Goal: Navigation & Orientation: Find specific page/section

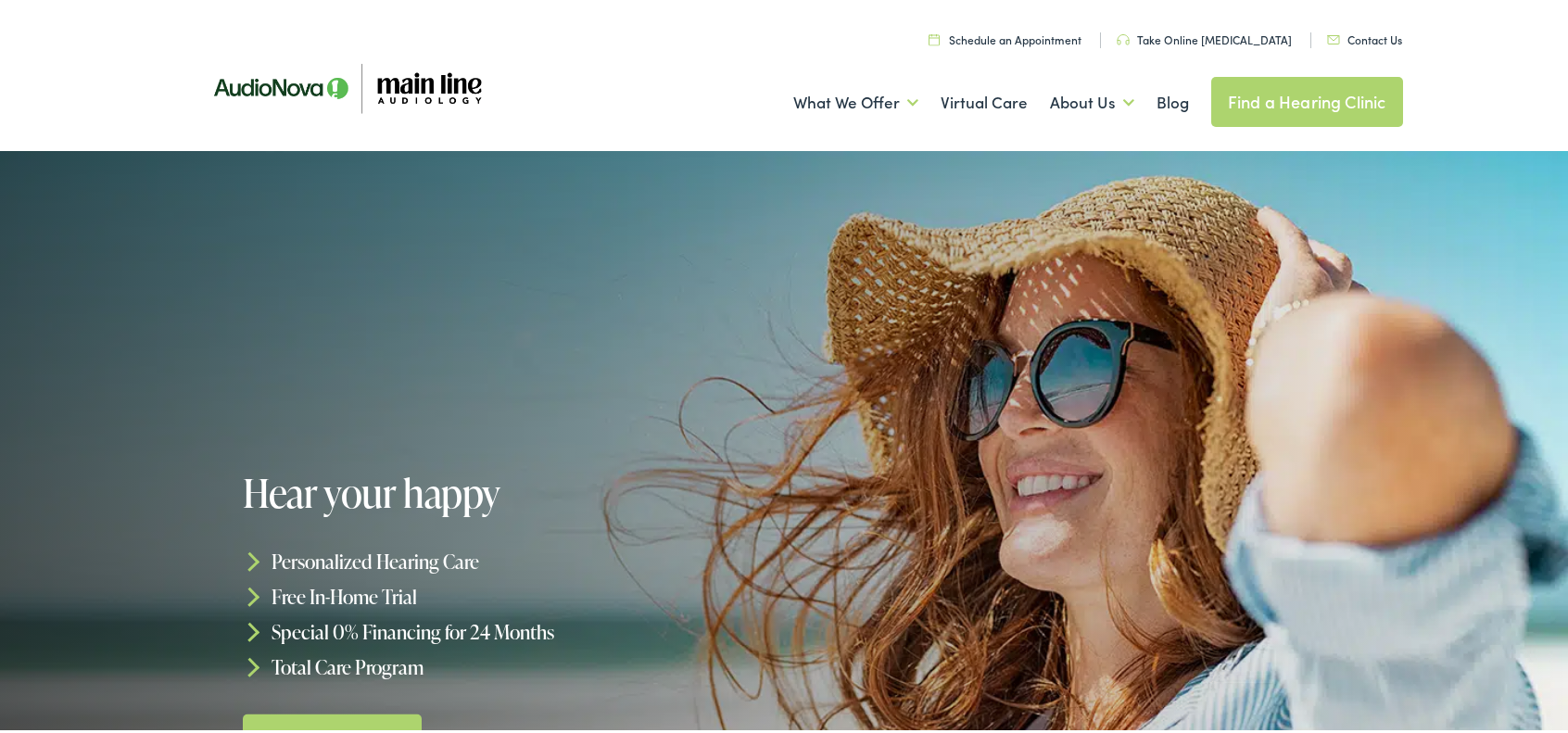
click at [1280, 114] on link "Find a Hearing Clinic" at bounding box center [1307, 99] width 192 height 50
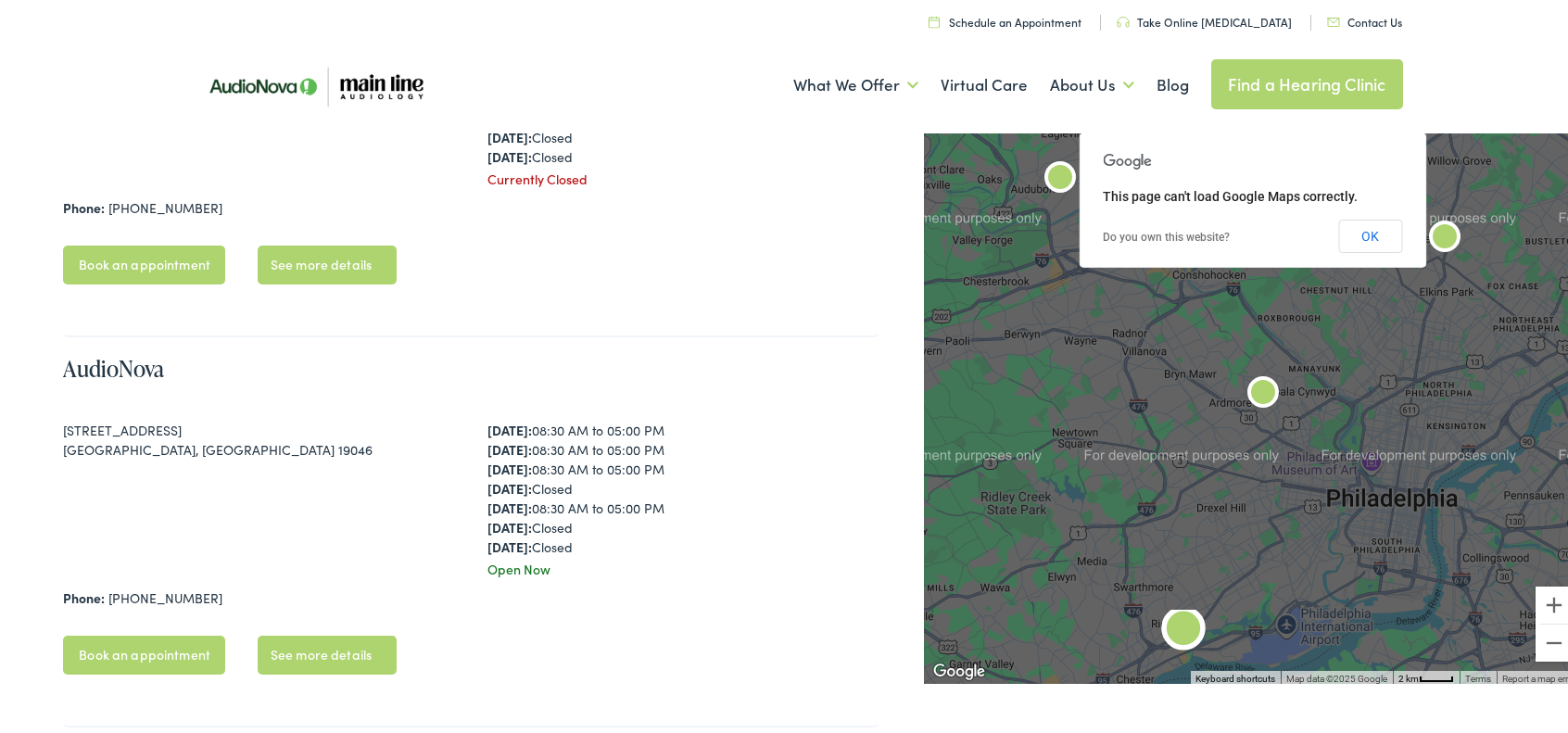
scroll to position [649, 0]
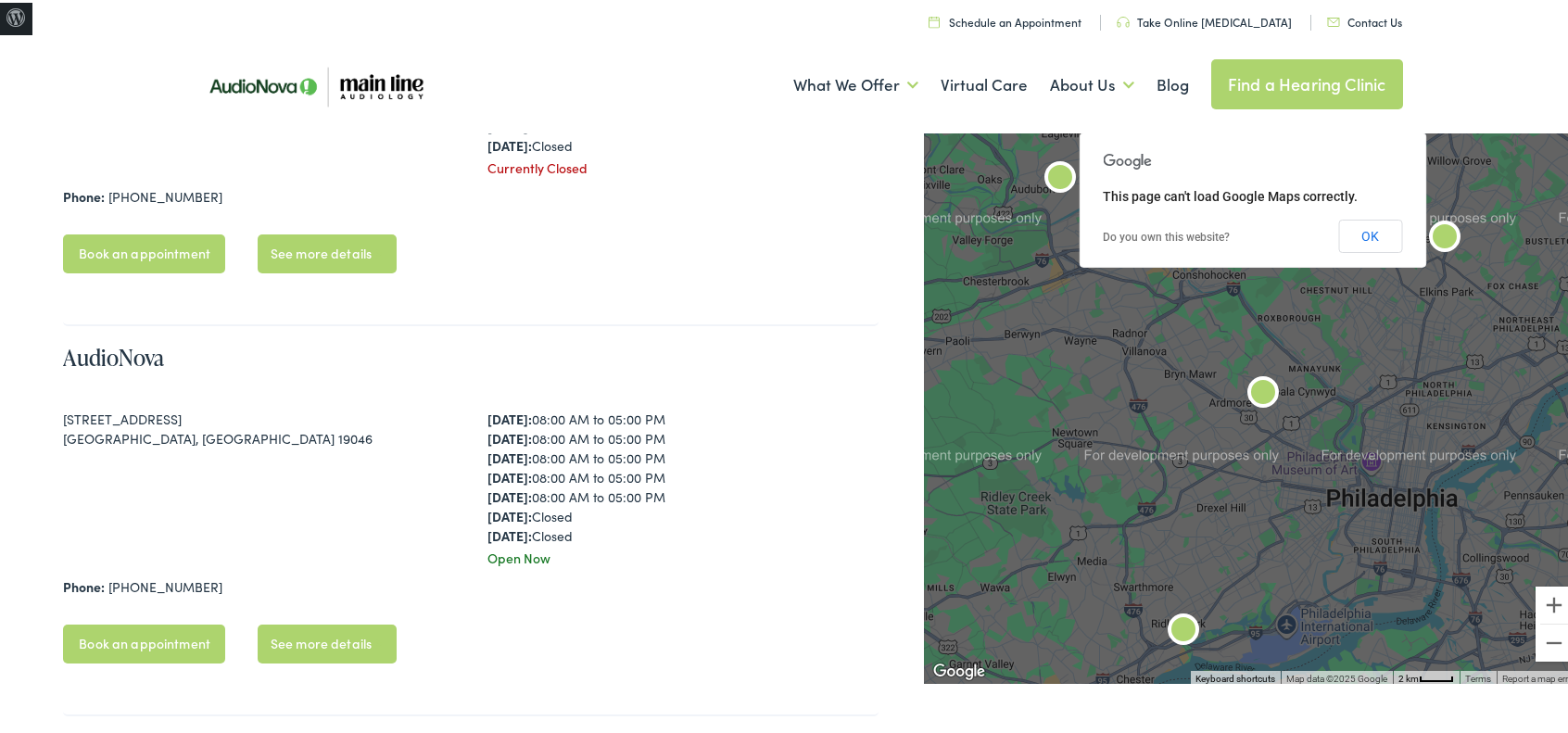
drag, startPoint x: 682, startPoint y: 504, endPoint x: 515, endPoint y: 420, distance: 186.9
click at [515, 420] on div "Monday: 08:00 AM to 05:00 PM Tuesday: 08:00 AM to 05:00 PM Wednesday: 08:00 AM …" at bounding box center [682, 474] width 391 height 136
